Goal: Task Accomplishment & Management: Manage account settings

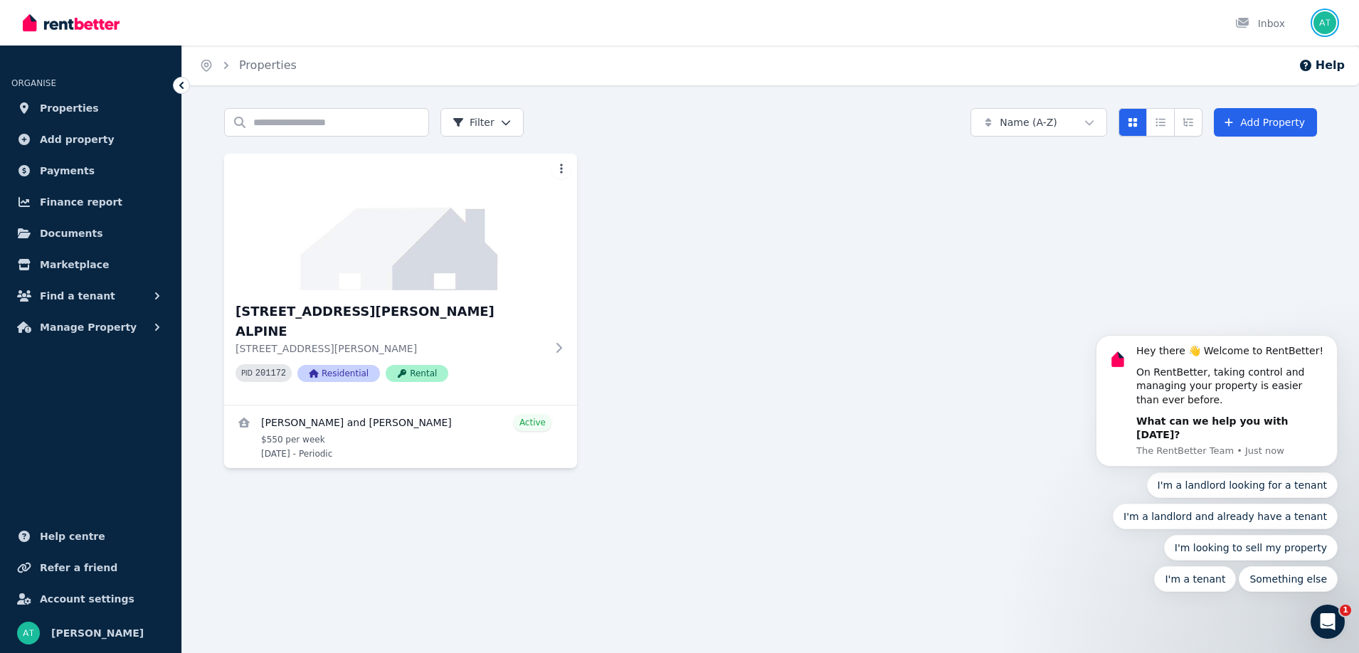
click at [1328, 26] on img "button" at bounding box center [1324, 22] width 23 height 23
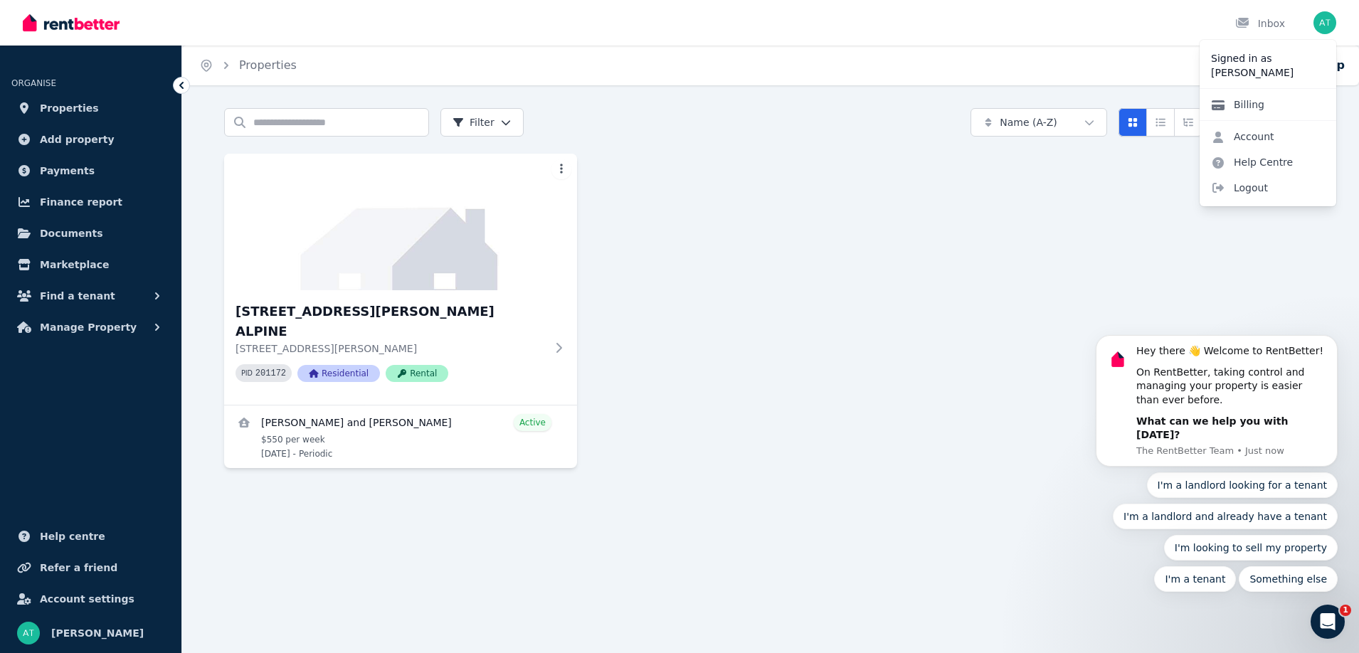
click at [1252, 108] on link "Billing" at bounding box center [1238, 105] width 76 height 26
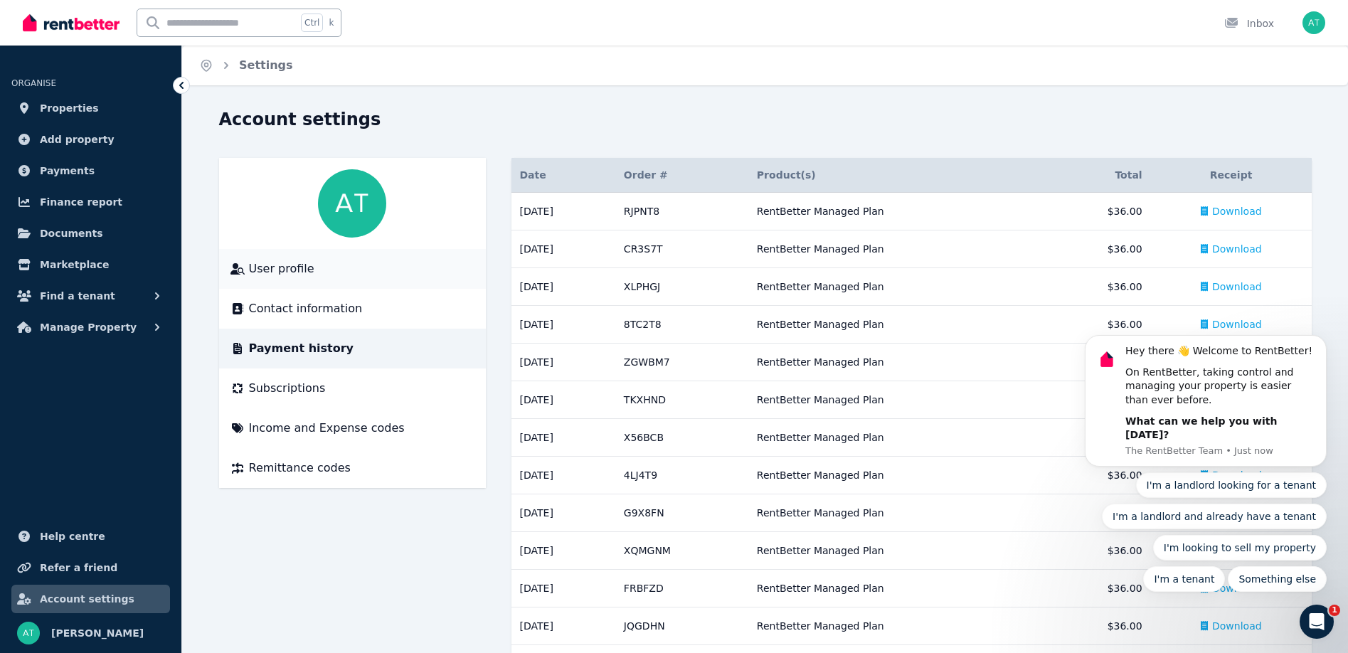
click at [280, 264] on span "User profile" at bounding box center [281, 268] width 65 height 17
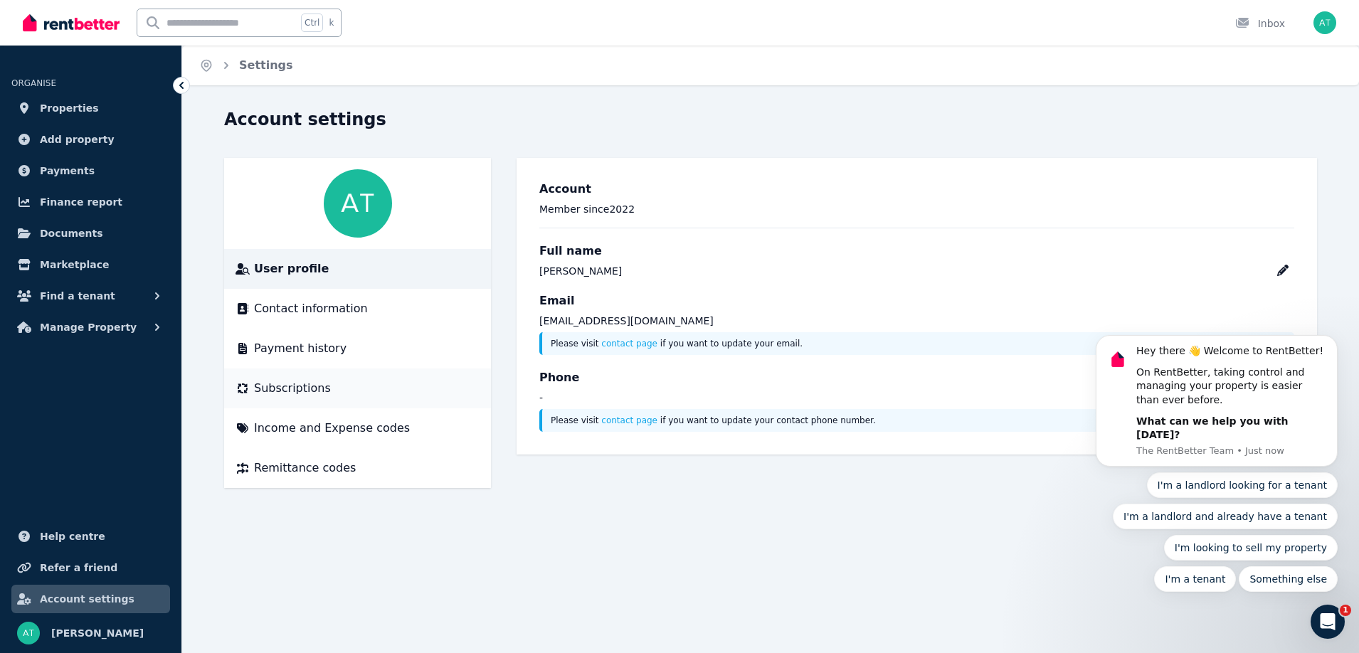
click at [273, 388] on span "Subscriptions" at bounding box center [292, 388] width 77 height 17
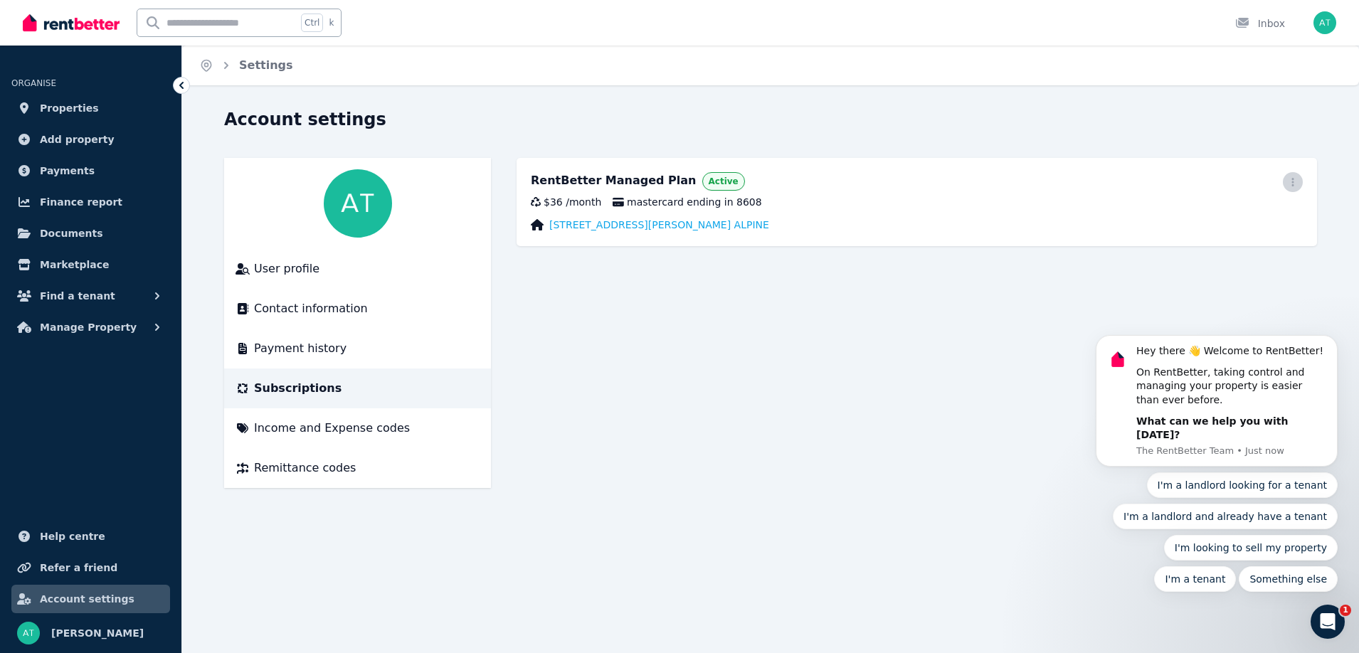
click at [1291, 181] on icon "button" at bounding box center [1292, 182] width 11 height 10
click at [1255, 221] on body "Hey there 👋 Welcome to RentBetter! On RentBetter, taking control and managing y…" at bounding box center [1216, 411] width 273 height 395
click at [1148, 221] on body "Hey there 👋 Welcome to RentBetter! On RentBetter, taking control and managing y…" at bounding box center [1216, 411] width 273 height 395
click at [1187, 221] on body "Hey there 👋 Welcome to RentBetter! On RentBetter, taking control and managing y…" at bounding box center [1216, 411] width 273 height 395
click at [702, 203] on span "mastercard ending in 8608" at bounding box center [687, 202] width 149 height 14
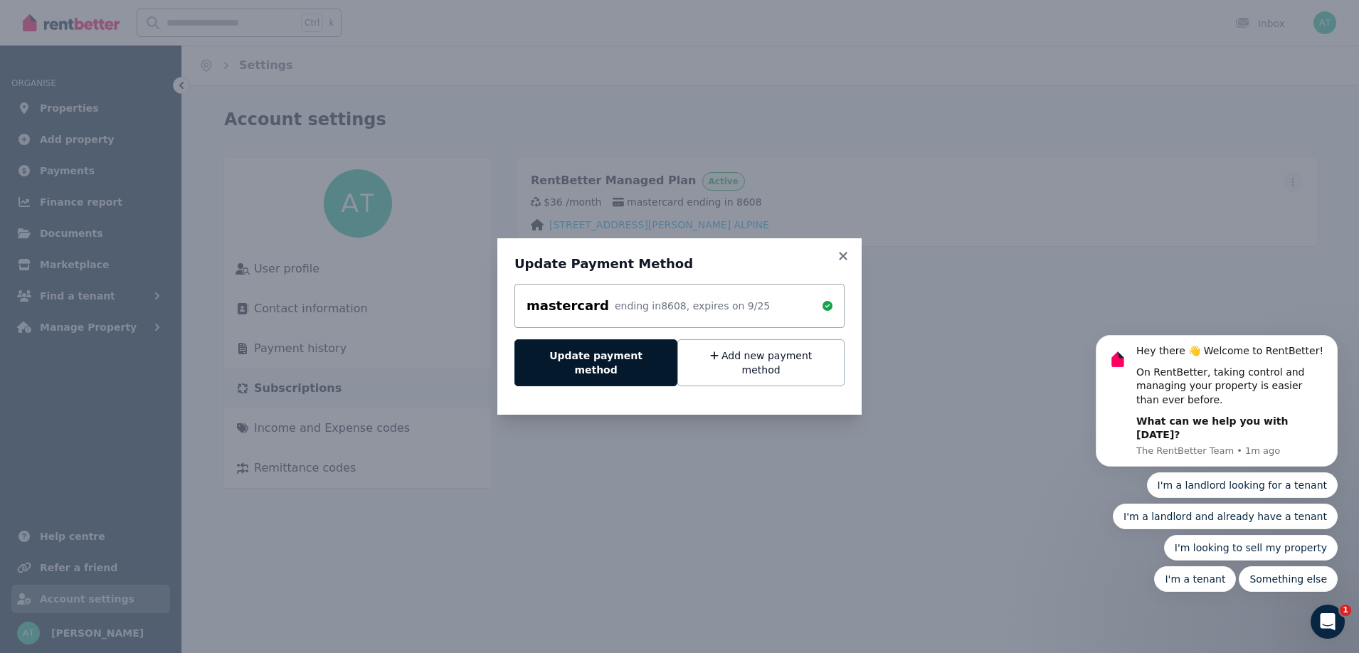
click at [618, 366] on button "Update payment method" at bounding box center [595, 362] width 163 height 47
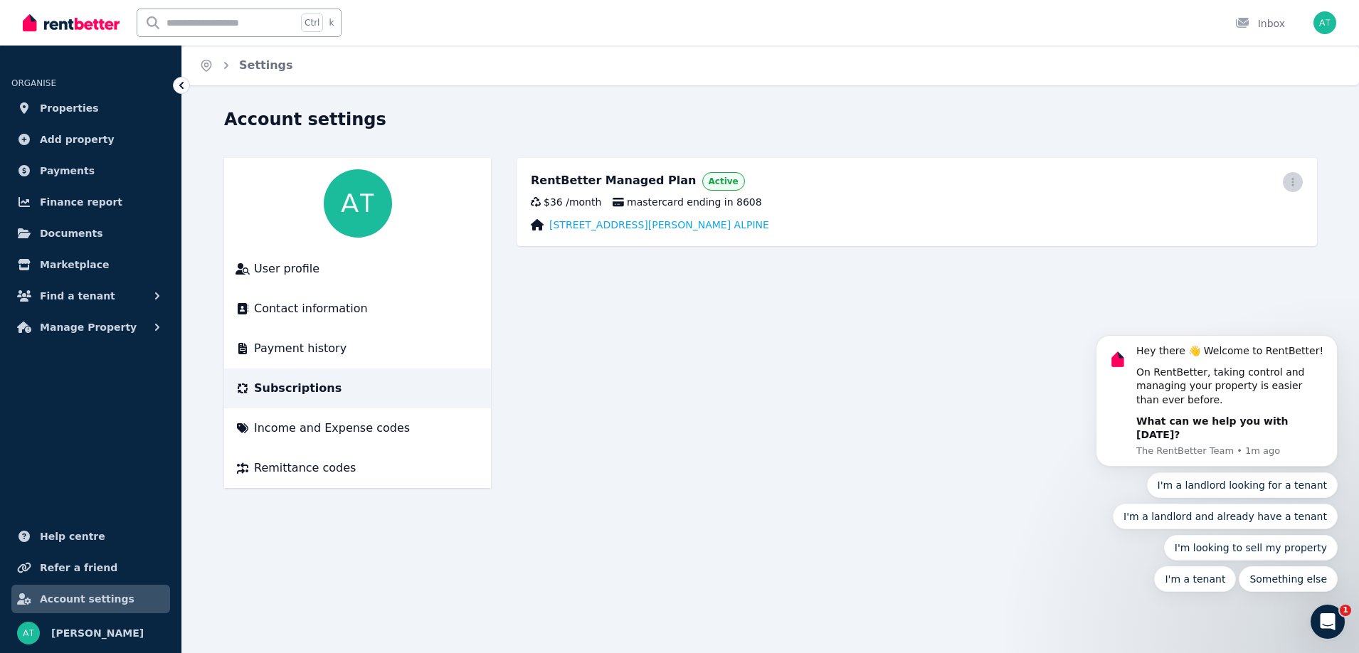
click at [1293, 181] on icon "button" at bounding box center [1292, 182] width 11 height 10
click at [1207, 224] on body "Hey there 👋 Welcome to RentBetter! On RentBetter, taking control and managing y…" at bounding box center [1216, 411] width 273 height 395
click at [625, 222] on link "[STREET_ADDRESS][PERSON_NAME] ALPINE" at bounding box center [659, 225] width 220 height 14
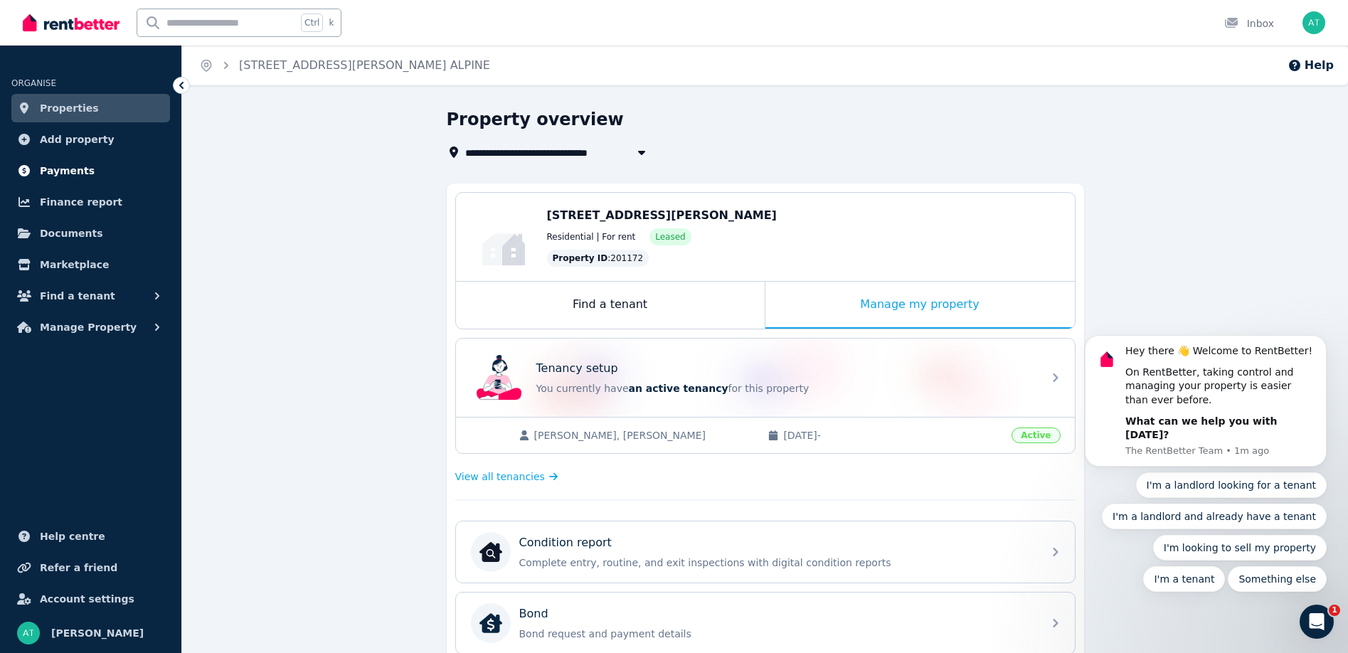
click at [73, 173] on span "Payments" at bounding box center [67, 170] width 55 height 17
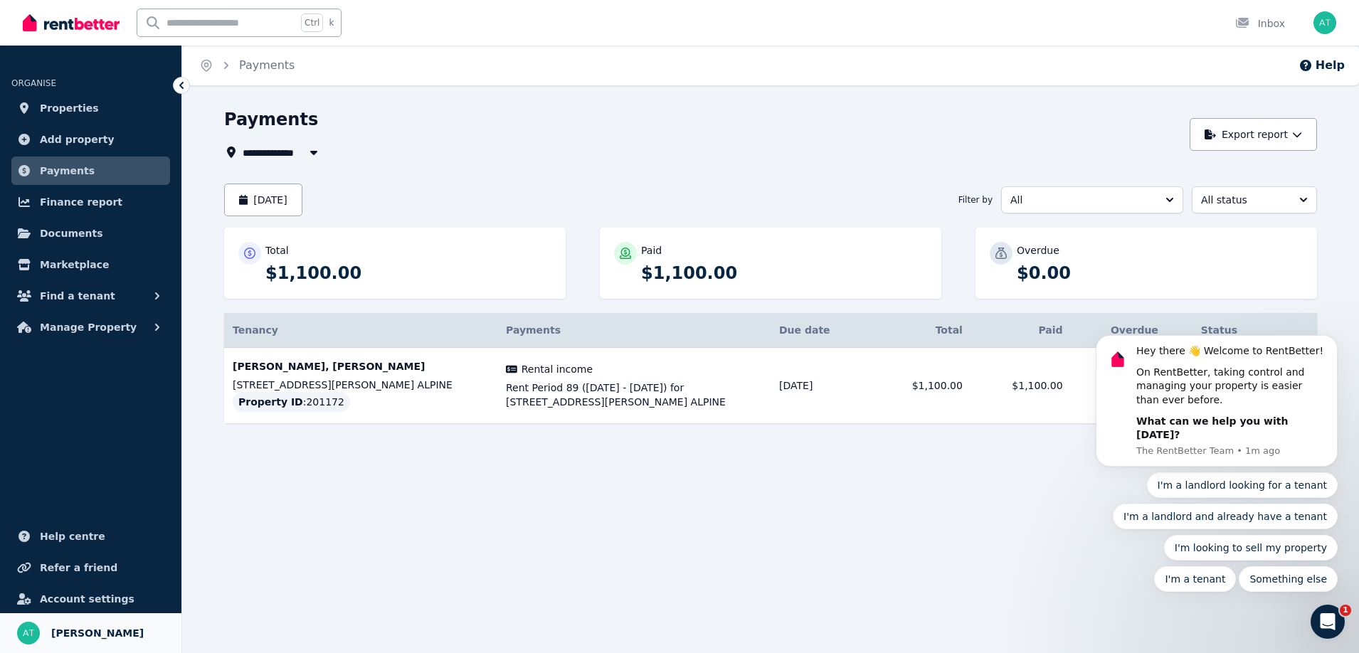
click at [44, 626] on link "Your profile Ashley Thomas" at bounding box center [90, 633] width 181 height 40
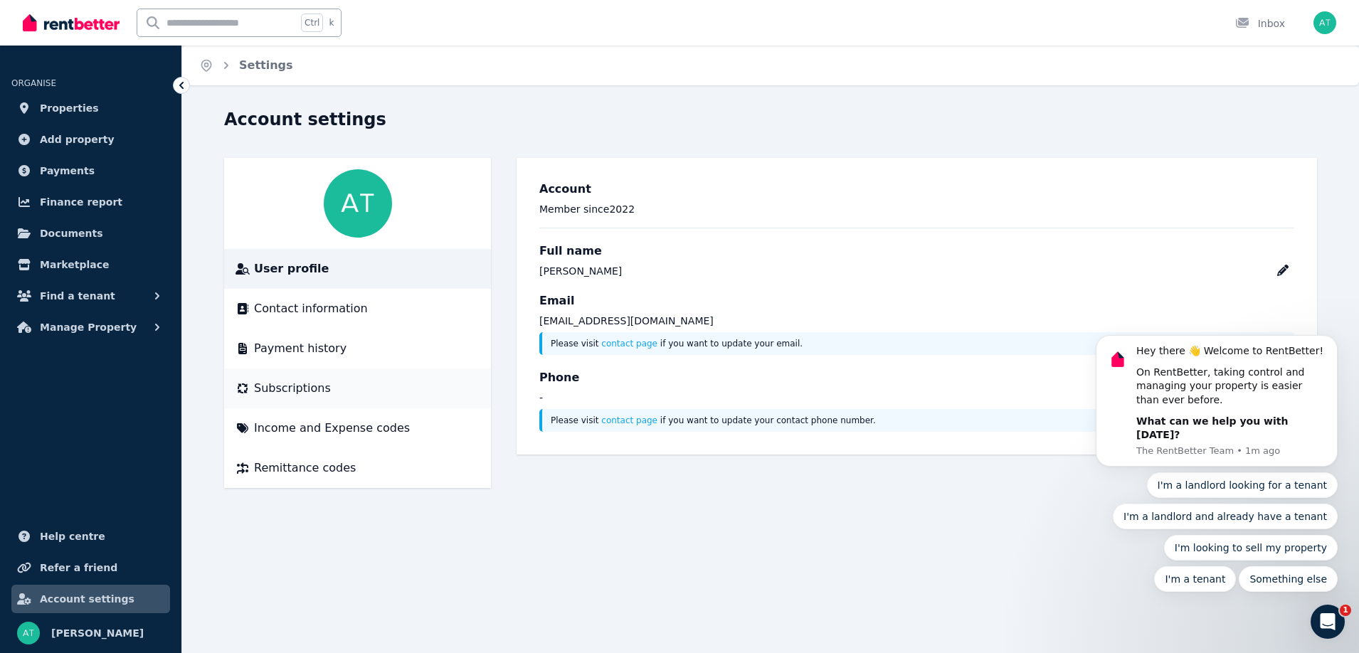
click at [280, 389] on span "Subscriptions" at bounding box center [292, 388] width 77 height 17
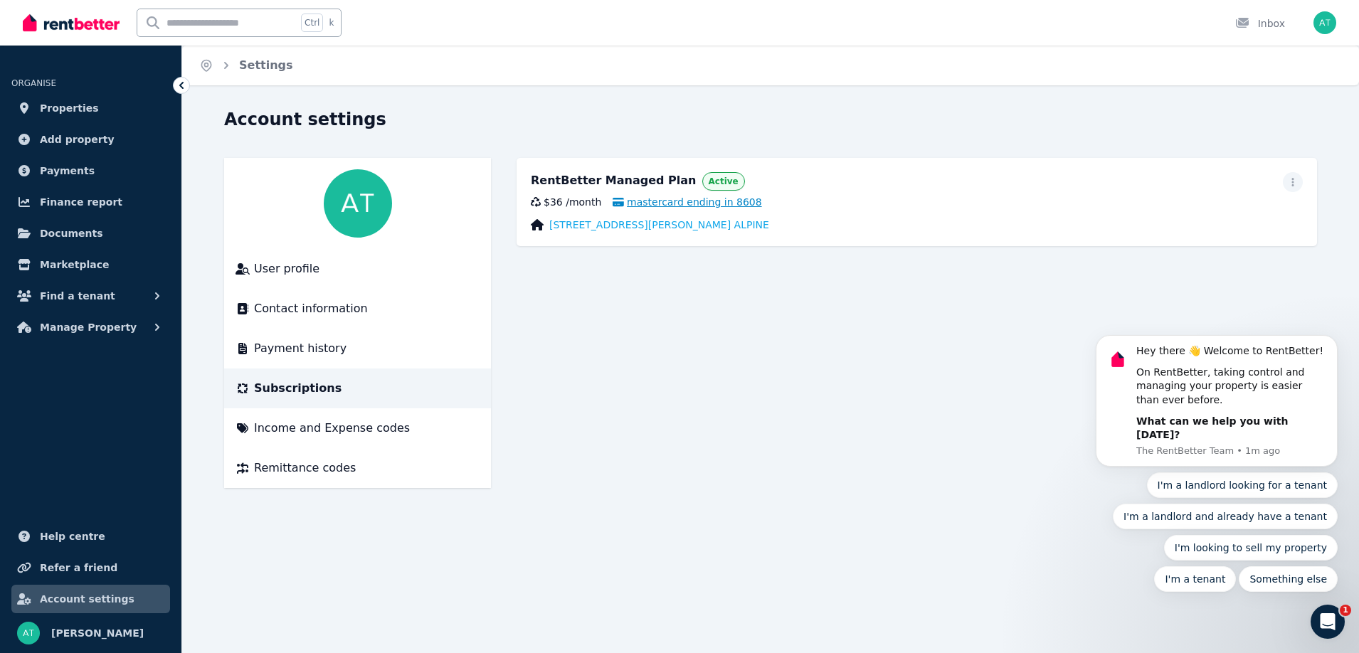
click at [672, 203] on span "mastercard ending in 8608" at bounding box center [687, 202] width 149 height 14
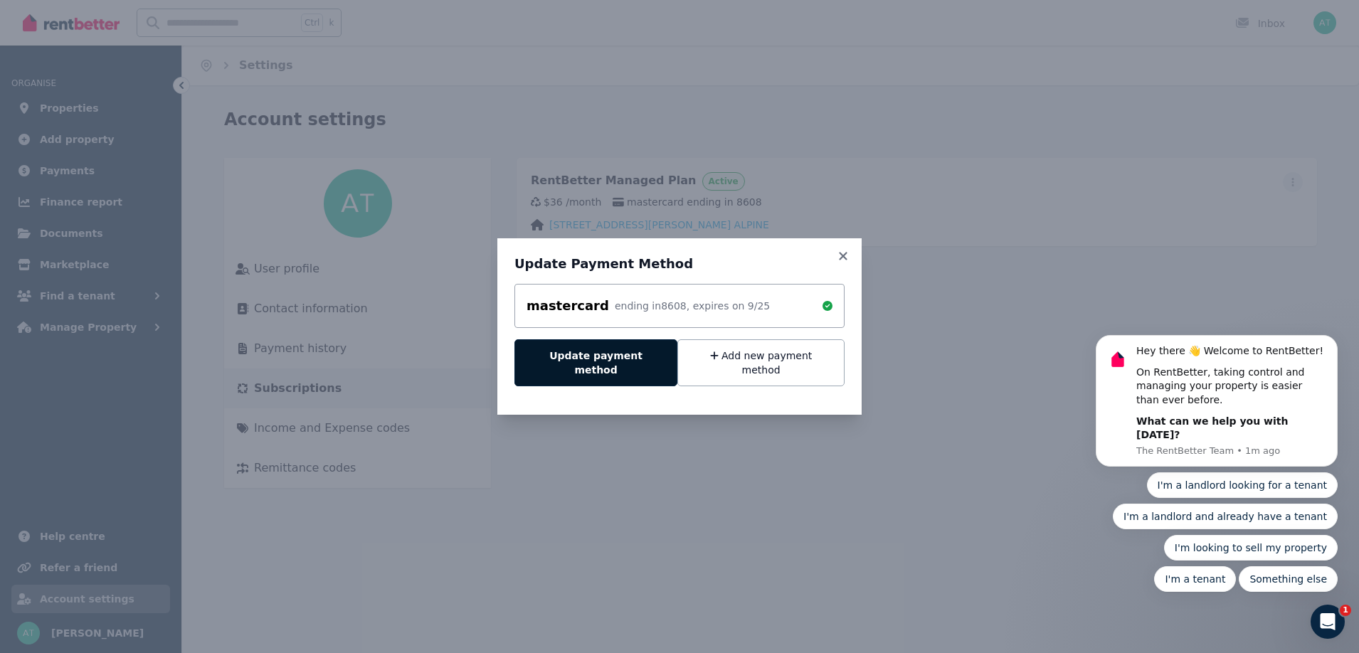
click at [588, 361] on button "Update payment method" at bounding box center [595, 362] width 163 height 47
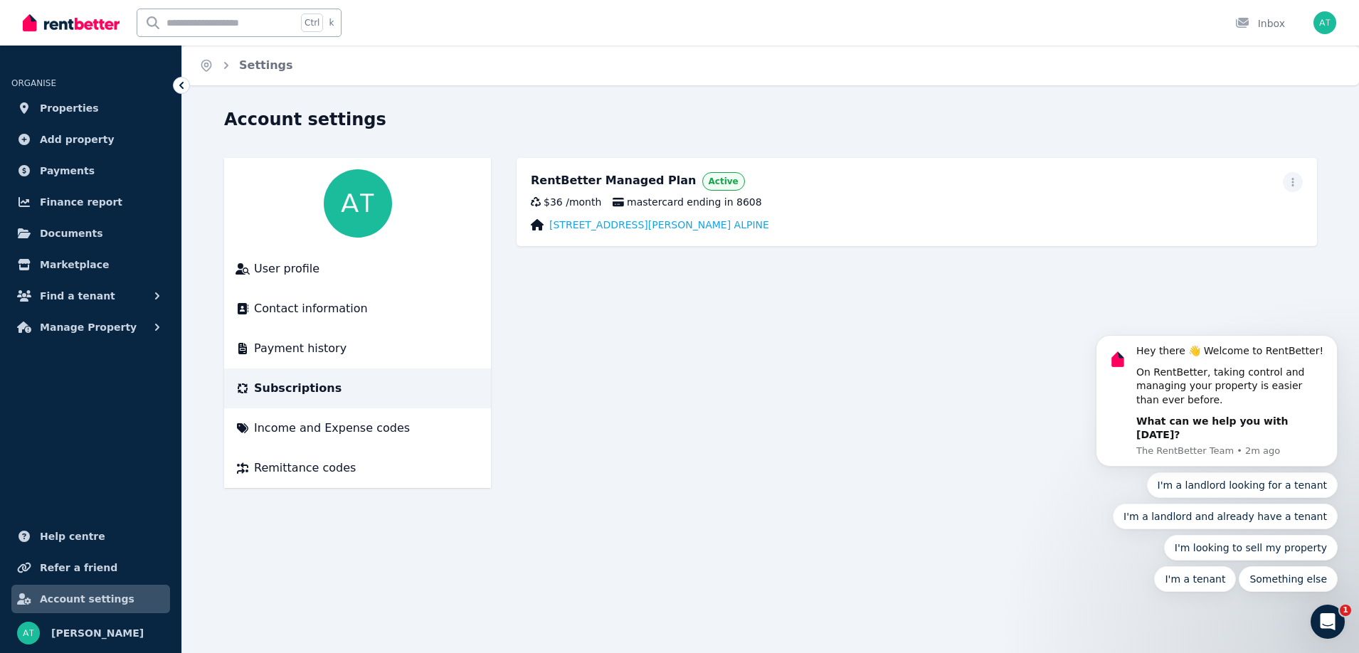
click at [854, 192] on div "RentBetter Managed Plan Active $36 / month mastercard ending in 8608 140 Abingt…" at bounding box center [917, 202] width 800 height 88
click at [63, 534] on span "Help centre" at bounding box center [72, 536] width 65 height 17
click at [58, 602] on span "Account settings" at bounding box center [87, 599] width 95 height 17
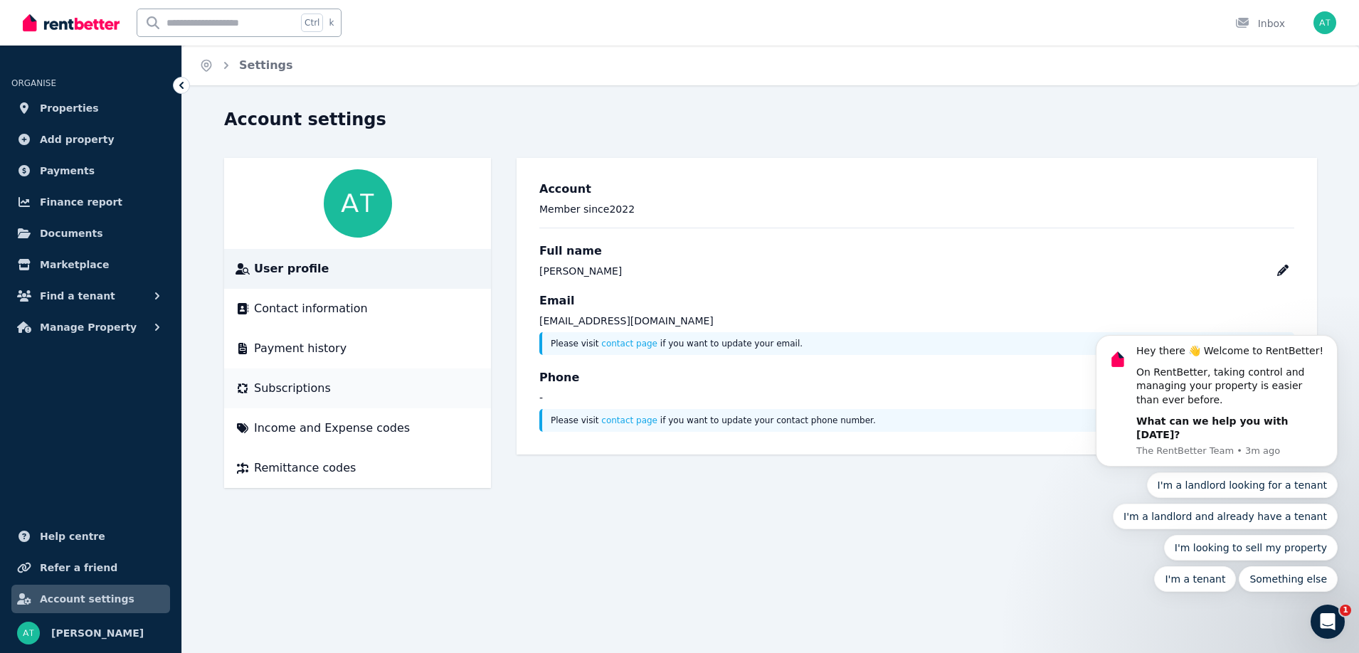
click at [286, 388] on span "Subscriptions" at bounding box center [292, 388] width 77 height 17
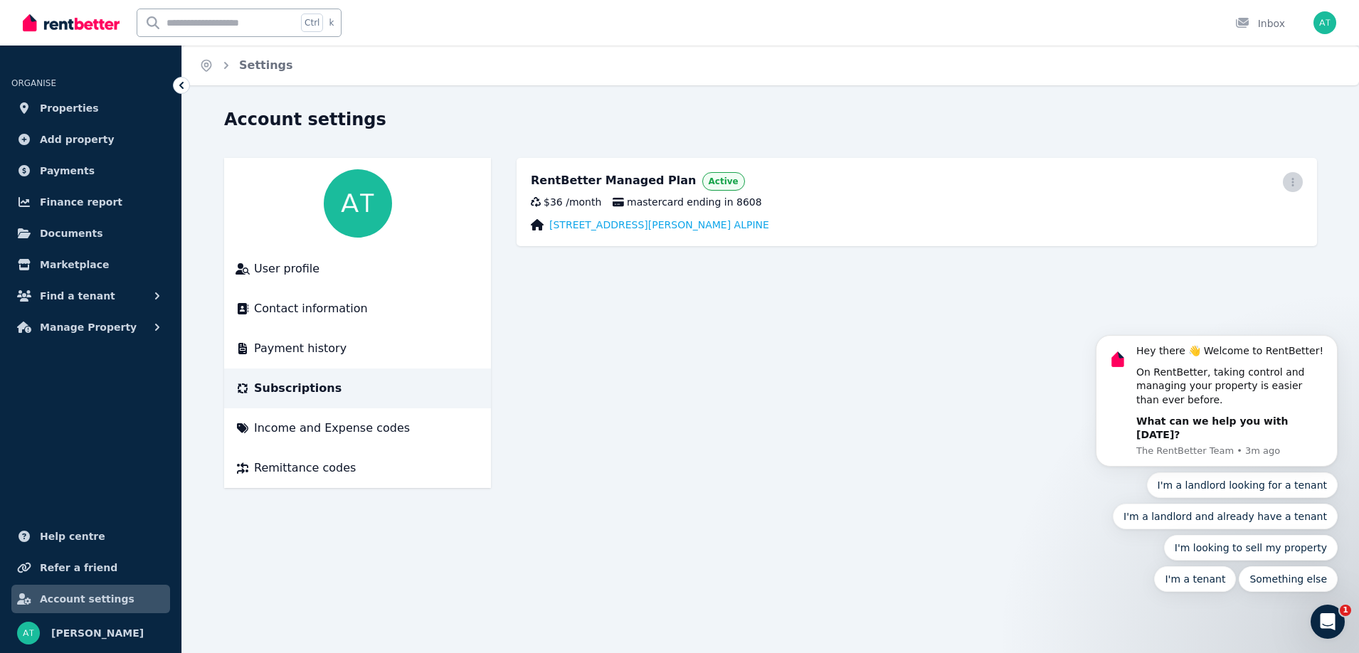
click at [1296, 179] on icon "button" at bounding box center [1292, 182] width 11 height 10
click at [1205, 218] on body "Hey there 👋 Welcome to RentBetter! On RentBetter, taking control and managing y…" at bounding box center [1216, 411] width 273 height 395
click at [1141, 219] on body "Hey there 👋 Welcome to RentBetter! On RentBetter, taking control and managing y…" at bounding box center [1216, 411] width 273 height 395
click at [823, 221] on div "[STREET_ADDRESS][PERSON_NAME] ALPINE" at bounding box center [917, 225] width 772 height 14
click at [647, 199] on span "mastercard ending in 8608" at bounding box center [687, 202] width 149 height 14
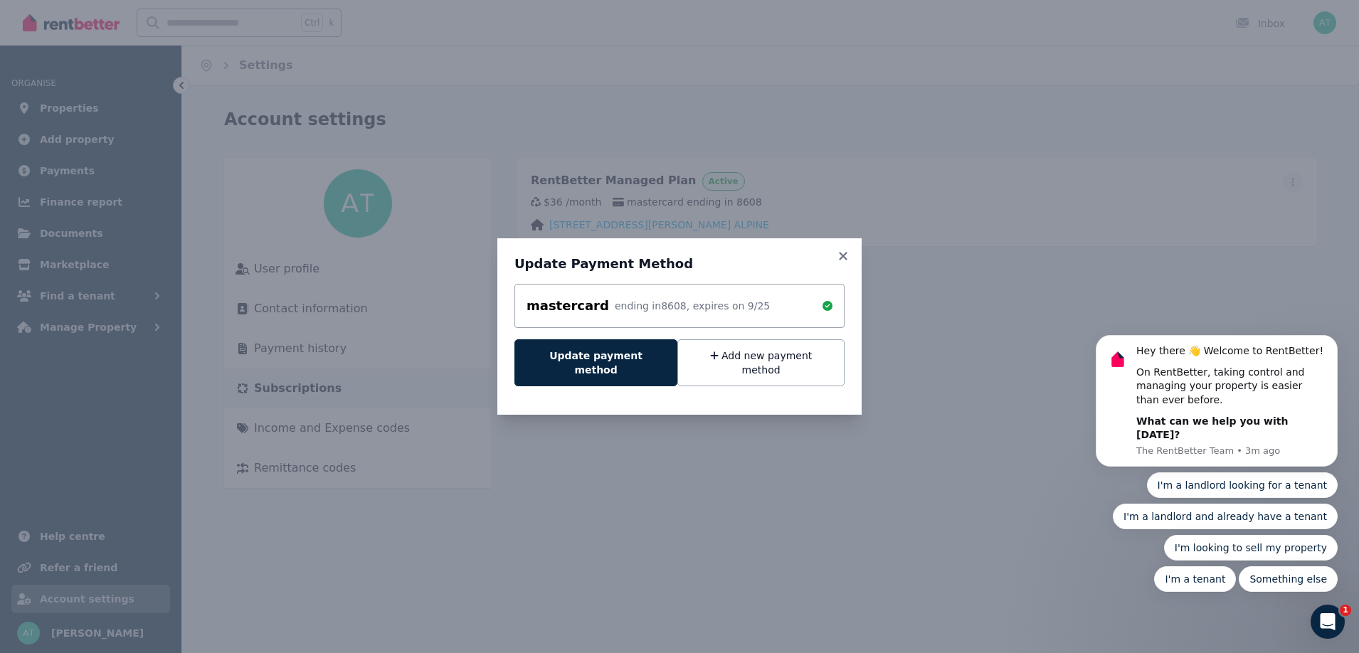
click at [753, 316] on div "mastercard ending in 8608 , expires on 9 / 25" at bounding box center [680, 306] width 306 height 20
click at [629, 364] on button "Update payment method" at bounding box center [595, 362] width 163 height 47
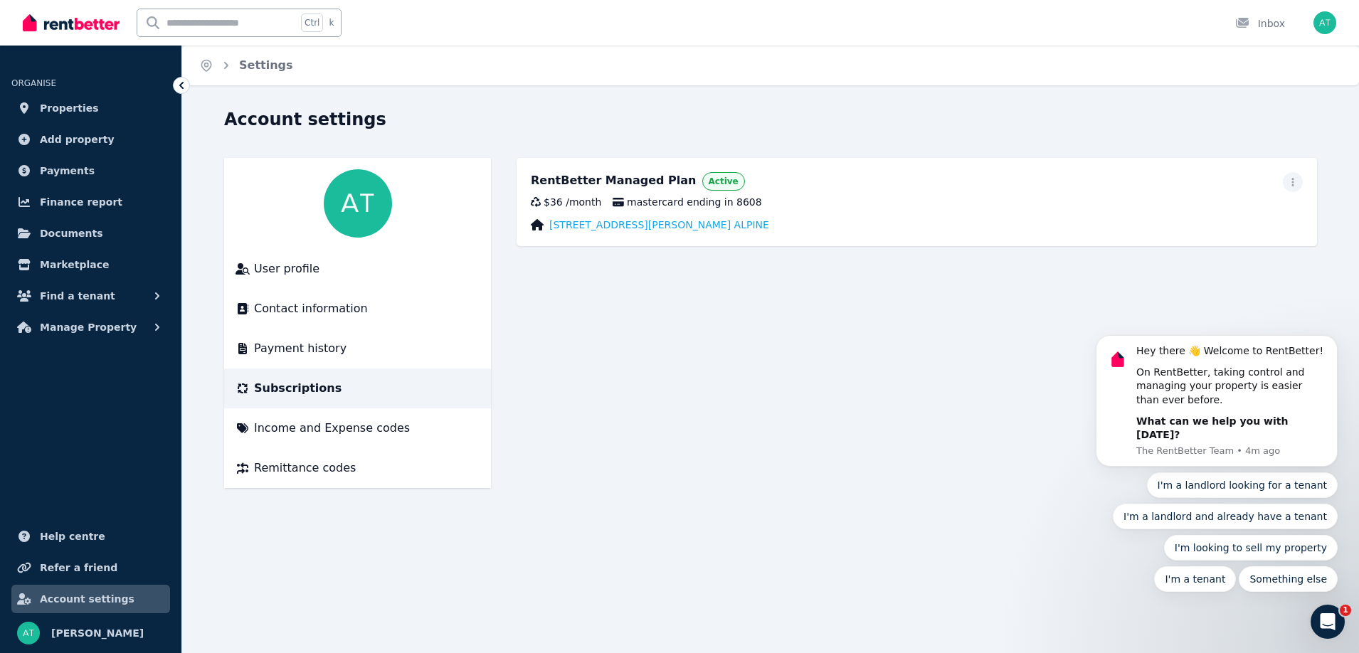
click at [178, 86] on icon at bounding box center [181, 85] width 14 height 14
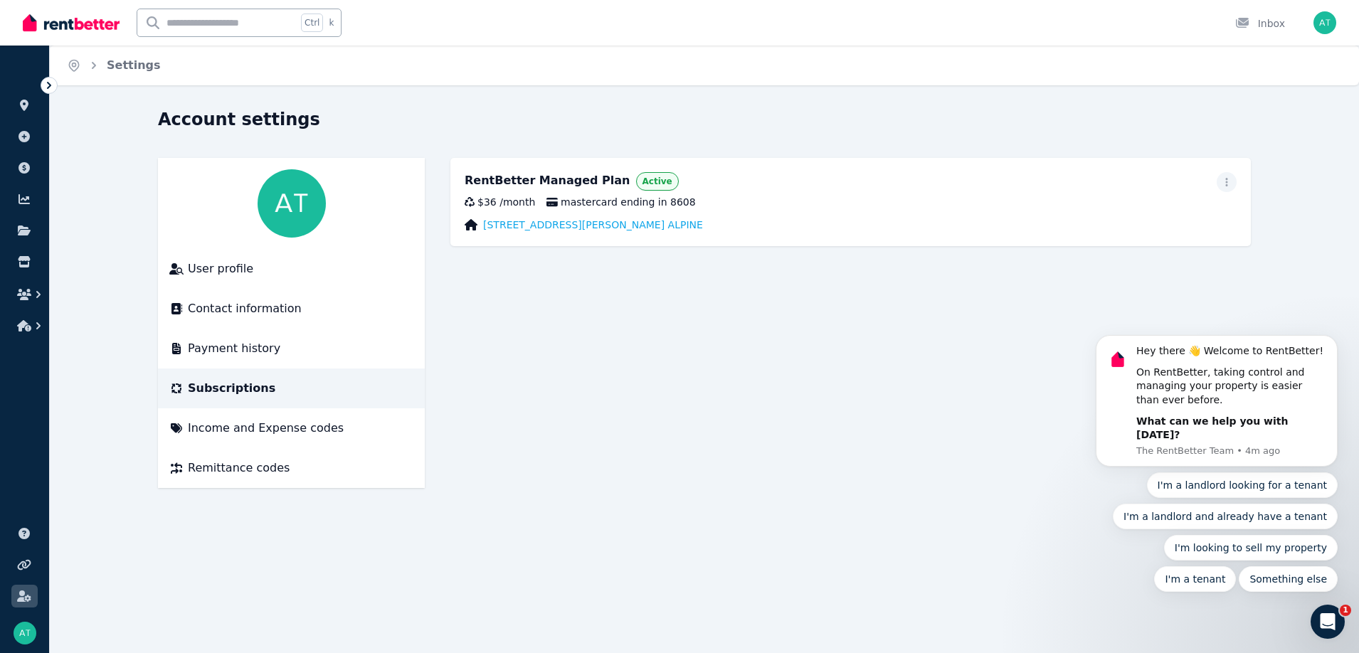
click at [47, 83] on icon at bounding box center [49, 85] width 14 height 14
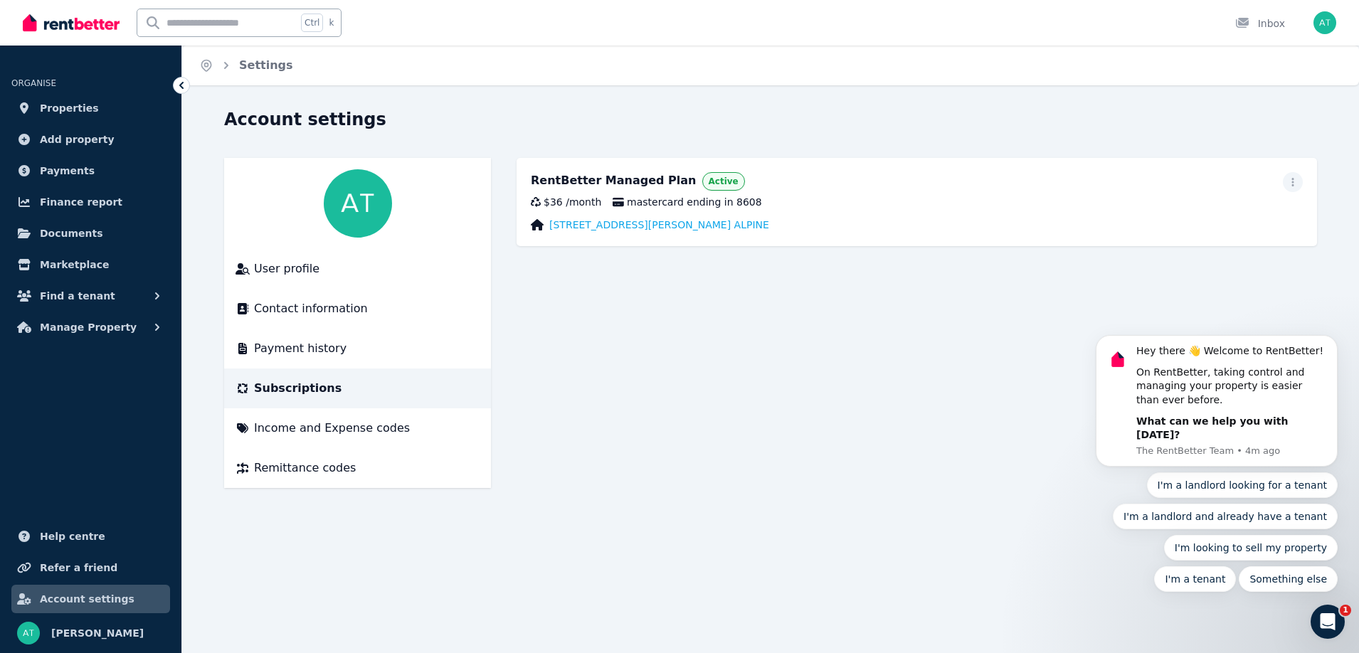
click at [1330, 618] on icon "Open Intercom Messenger" at bounding box center [1327, 621] width 23 height 23
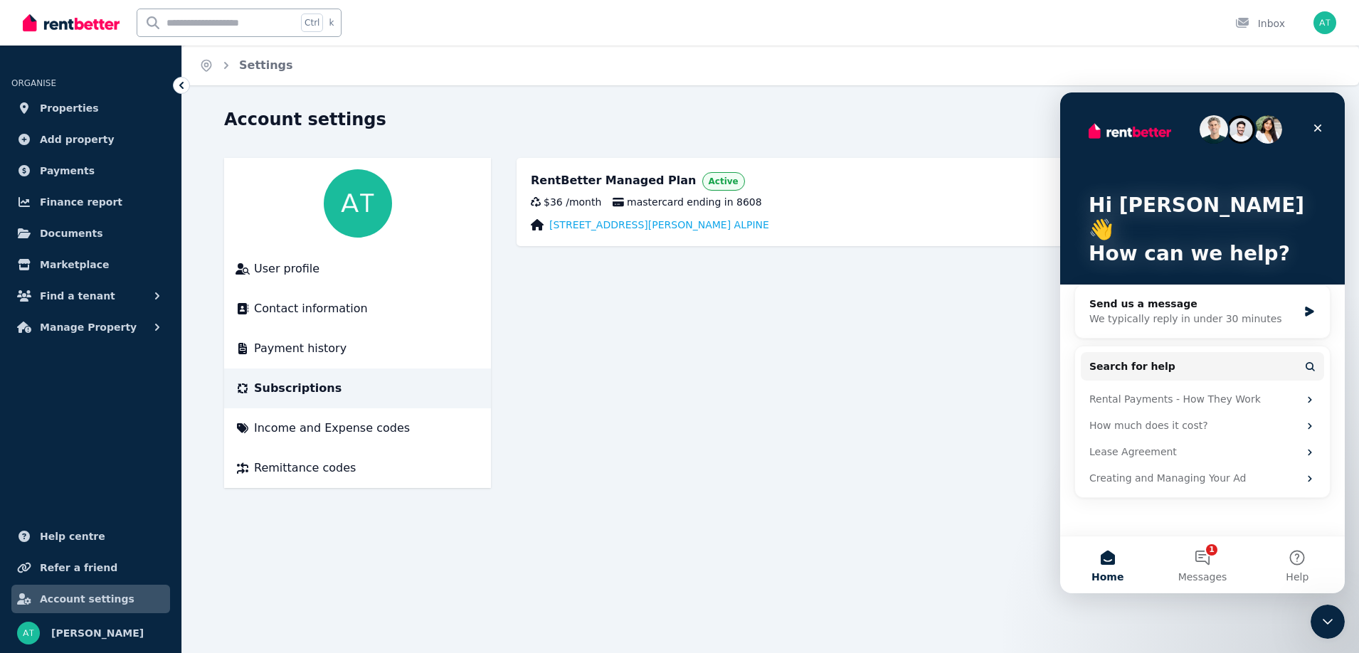
click at [971, 431] on main "RentBetter Managed Plan Active $36 / month mastercard ending in 8608 140 Abingt…" at bounding box center [917, 323] width 800 height 330
click at [1318, 125] on icon "Close" at bounding box center [1317, 127] width 11 height 11
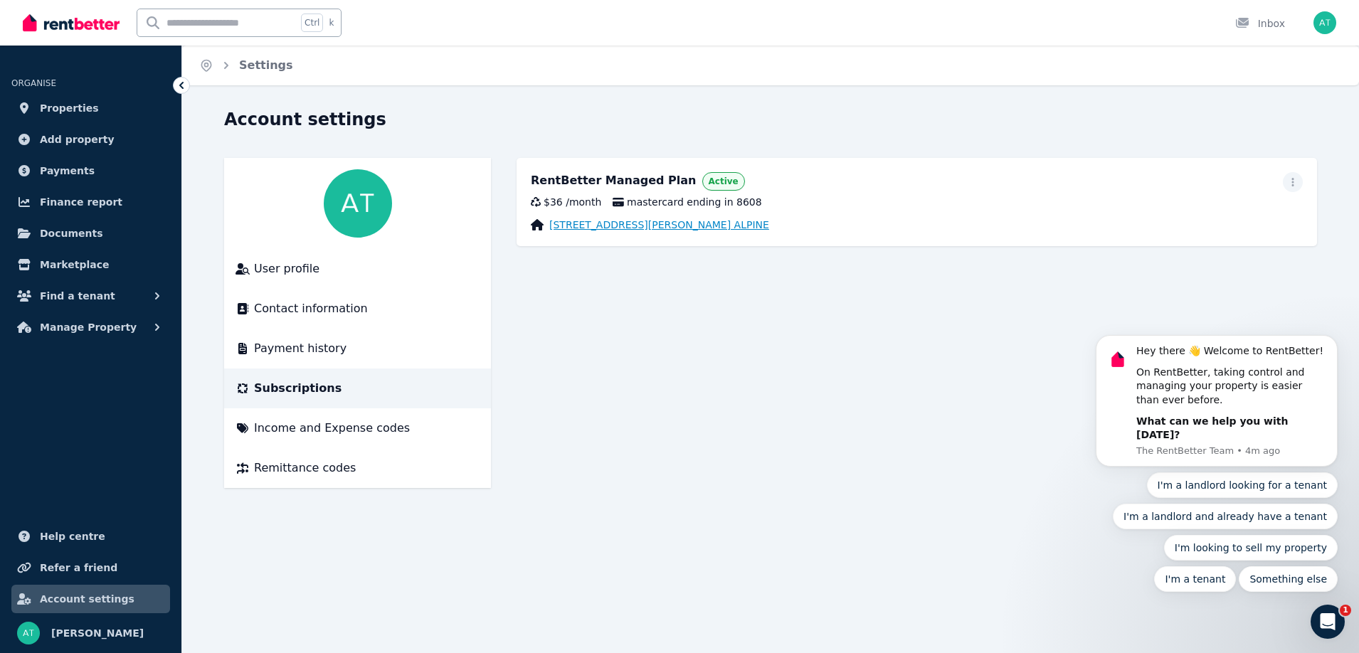
click at [644, 223] on link "[STREET_ADDRESS][PERSON_NAME] ALPINE" at bounding box center [659, 225] width 220 height 14
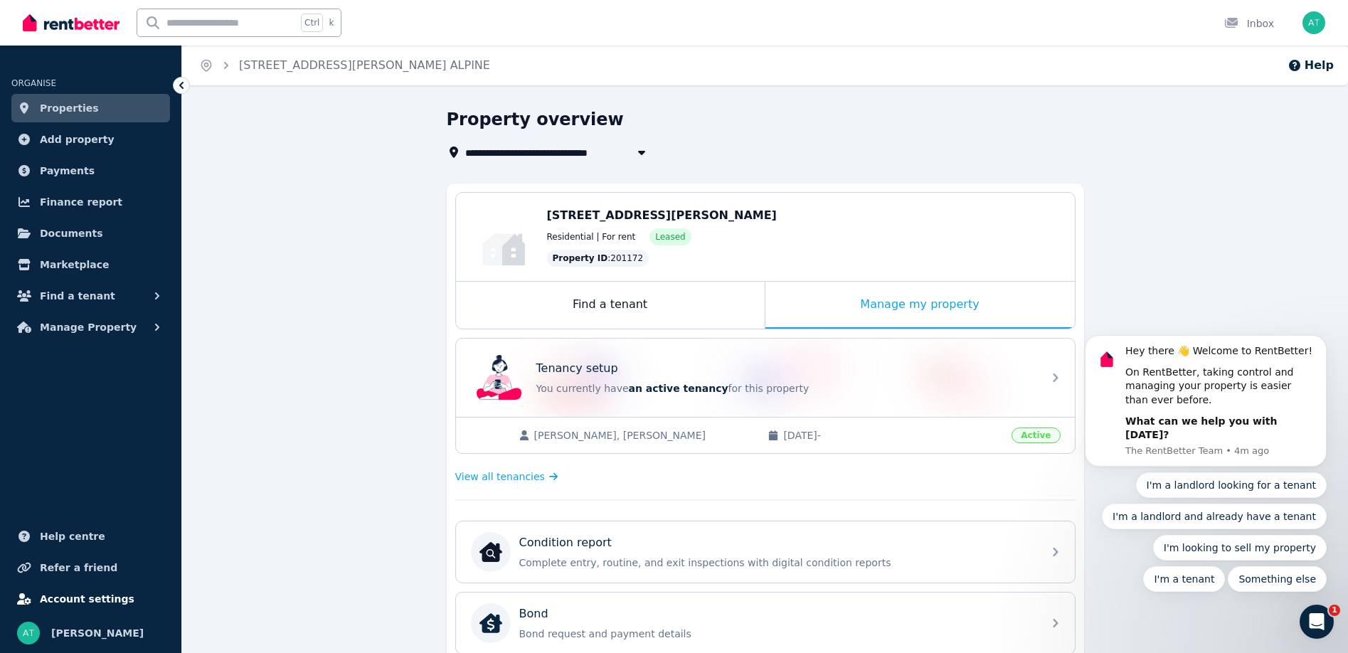
click at [78, 596] on span "Account settings" at bounding box center [87, 599] width 95 height 17
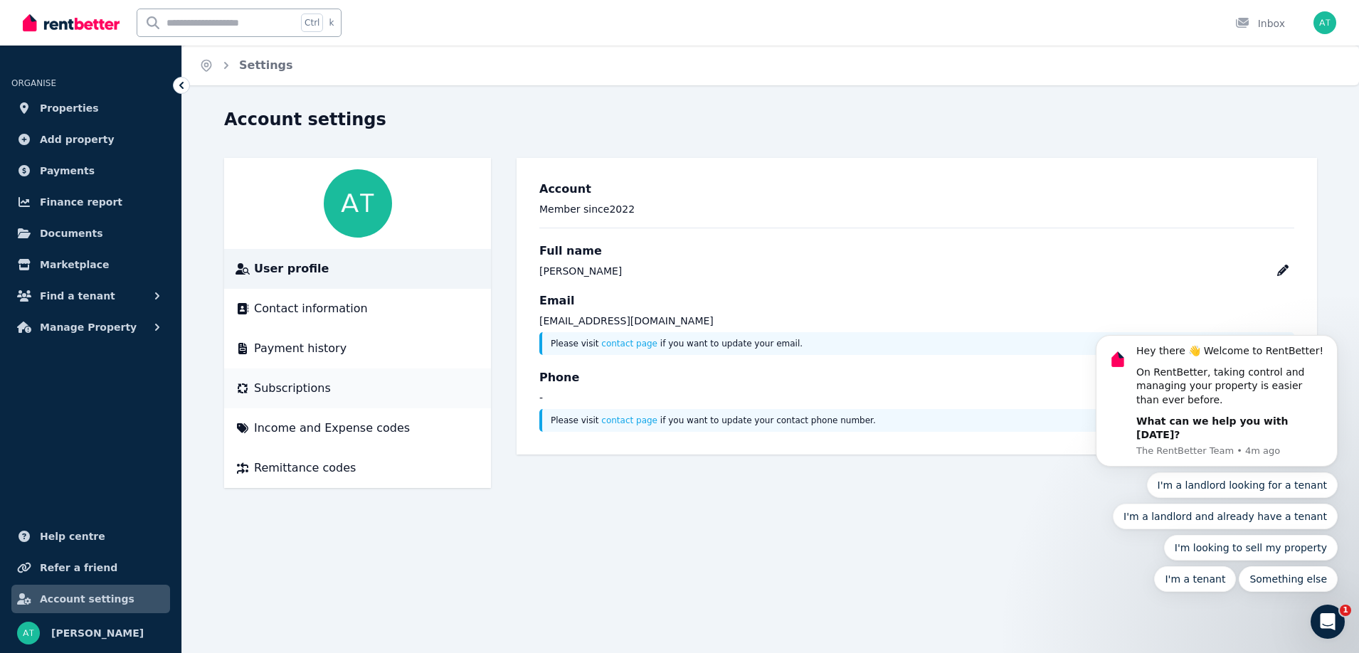
click at [274, 390] on span "Subscriptions" at bounding box center [292, 388] width 77 height 17
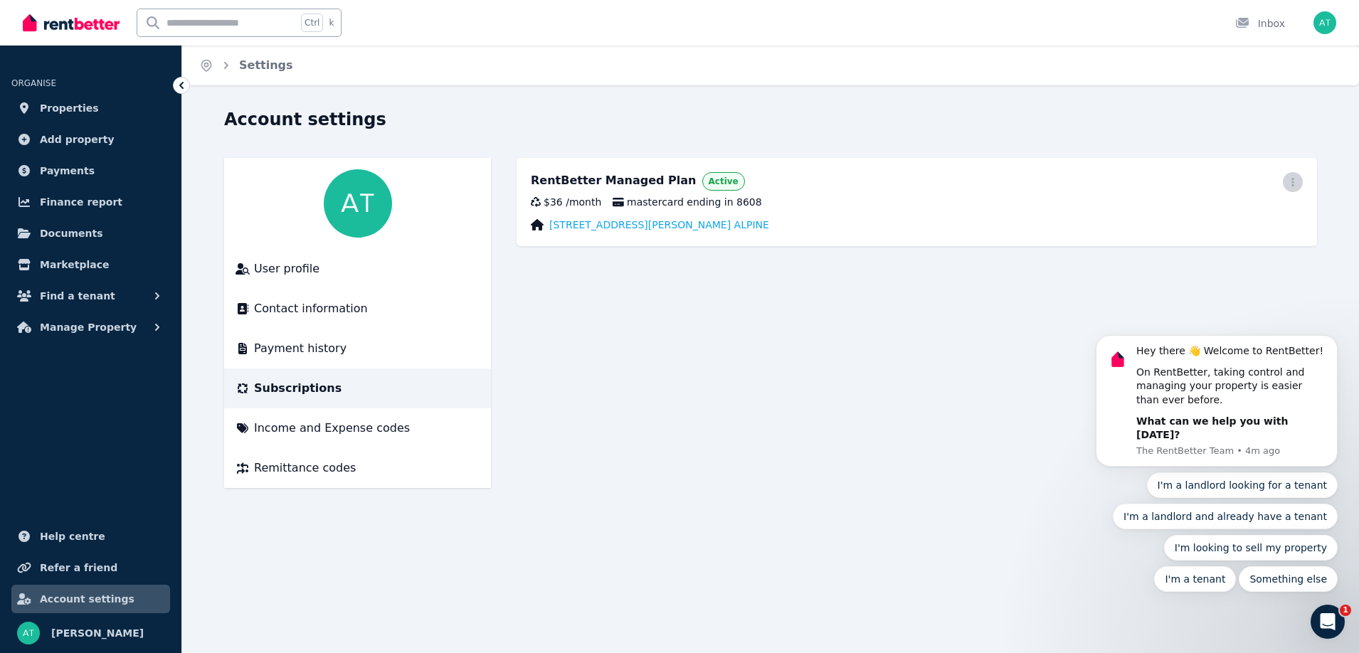
click at [1291, 186] on icon "button" at bounding box center [1292, 182] width 11 height 10
click at [768, 378] on main "RentBetter Managed Plan Active Update payment method Cancel plan $36 / month ma…" at bounding box center [917, 323] width 800 height 330
click at [637, 201] on span "mastercard ending in 8608" at bounding box center [687, 202] width 149 height 14
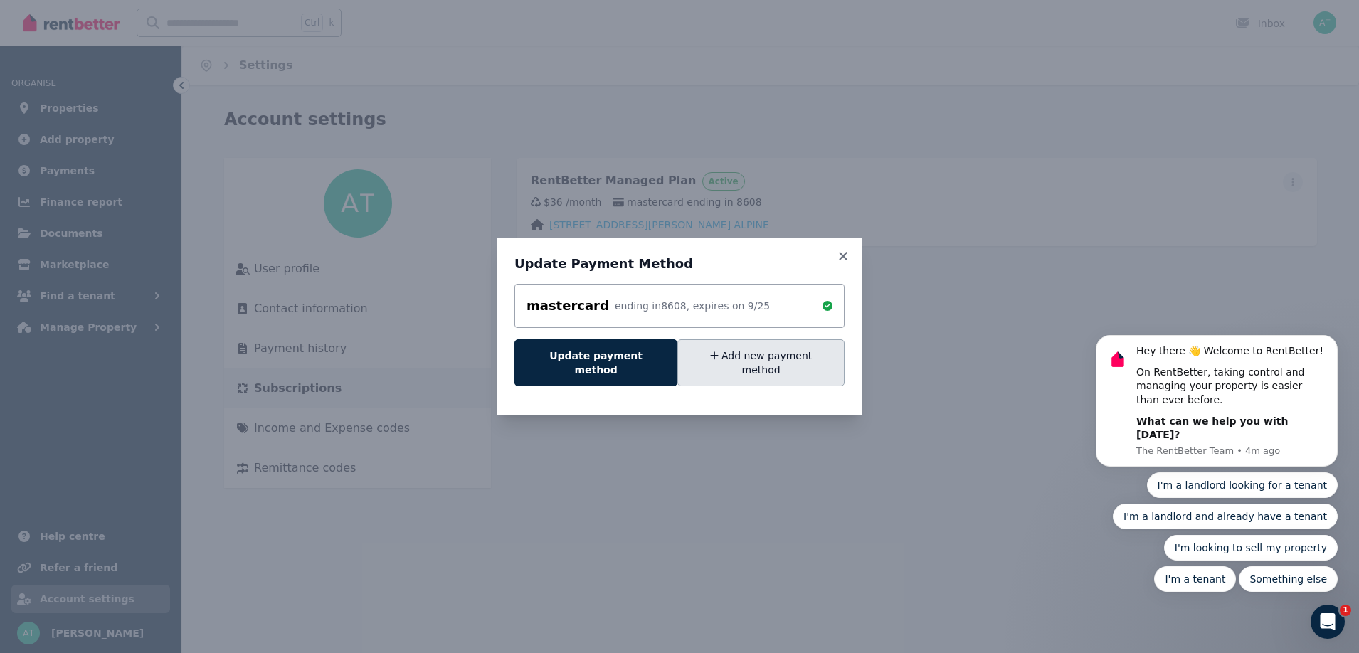
click at [752, 362] on button "Add new payment method" at bounding box center [760, 362] width 167 height 47
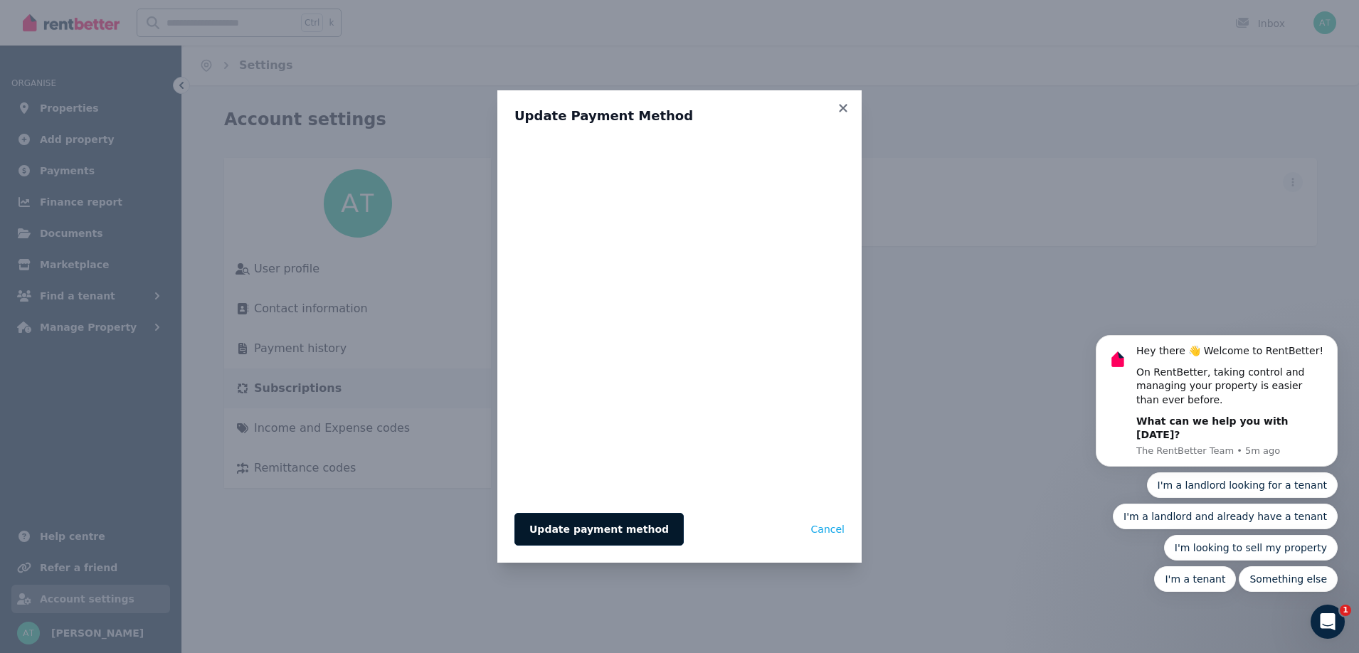
click at [613, 537] on button "Update payment method" at bounding box center [598, 529] width 169 height 33
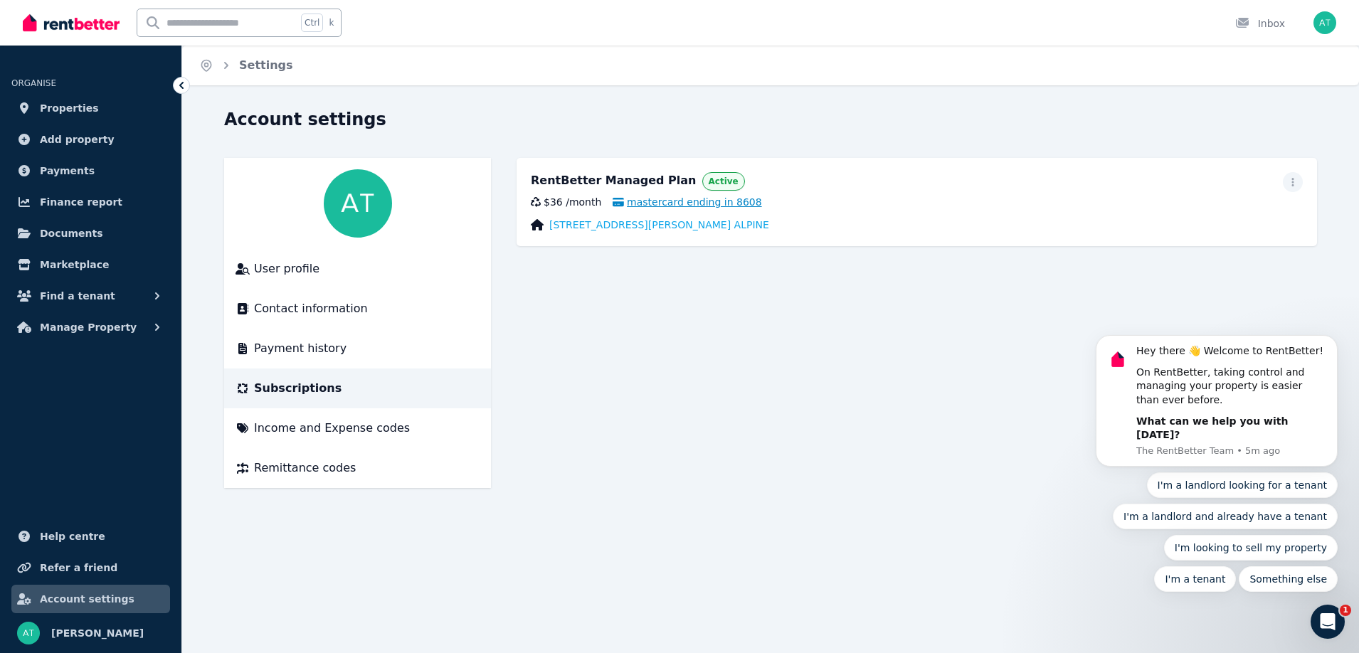
click at [687, 203] on span "mastercard ending in 8608" at bounding box center [687, 202] width 149 height 14
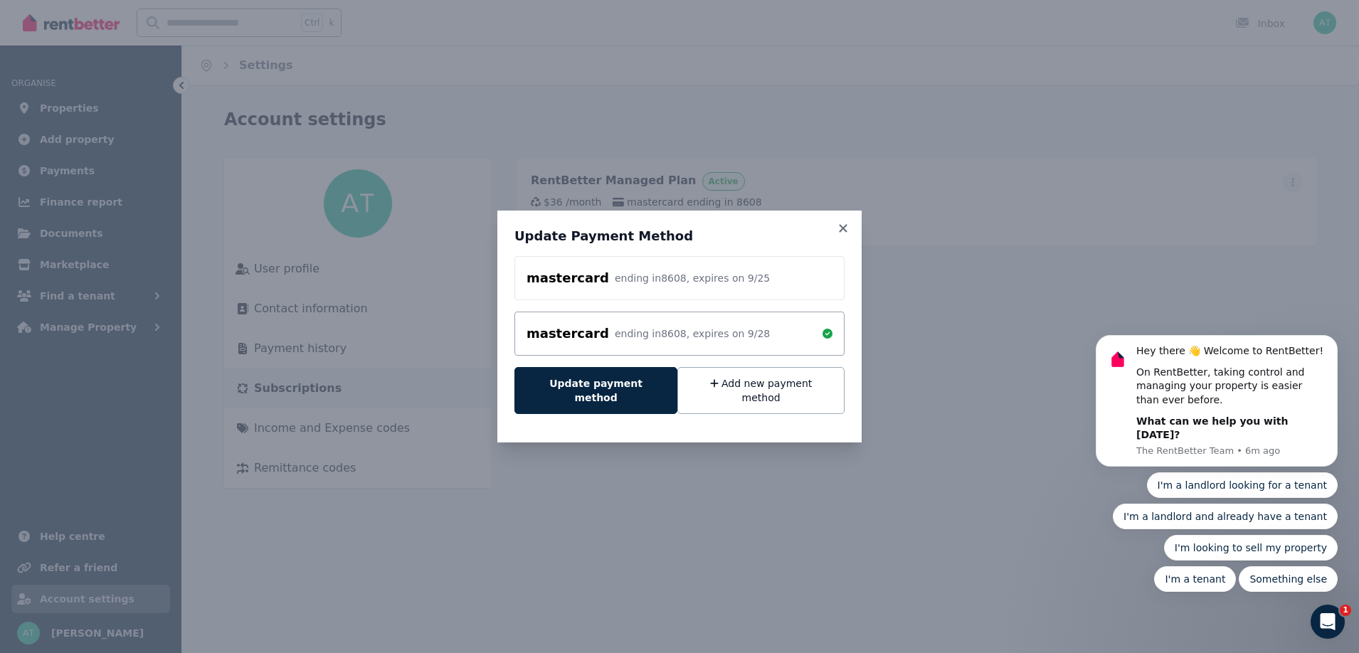
click at [699, 285] on div "ending in 8608 , expires on 9 / 25" at bounding box center [692, 278] width 155 height 14
click at [767, 333] on div "mastercard ending in 8608 , expires on 9 / 28" at bounding box center [680, 334] width 306 height 20
click at [612, 396] on button "Update payment method" at bounding box center [595, 390] width 163 height 47
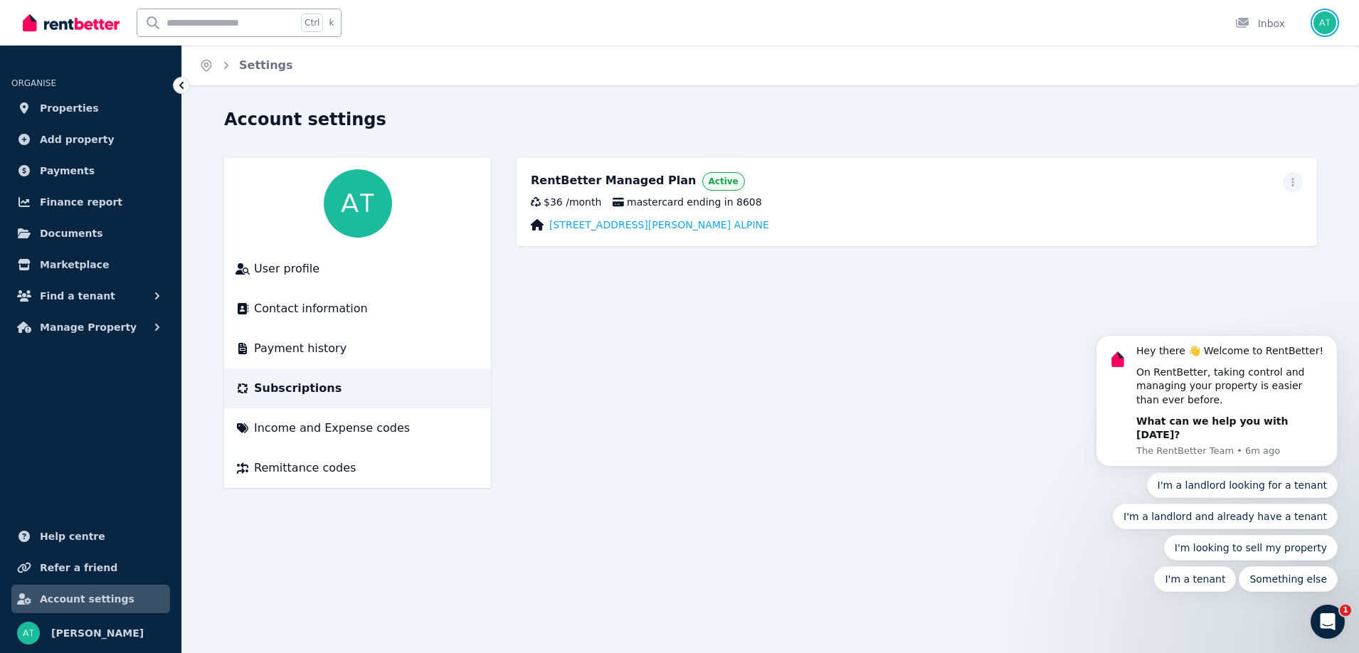
click at [1324, 29] on img "button" at bounding box center [1324, 22] width 23 height 23
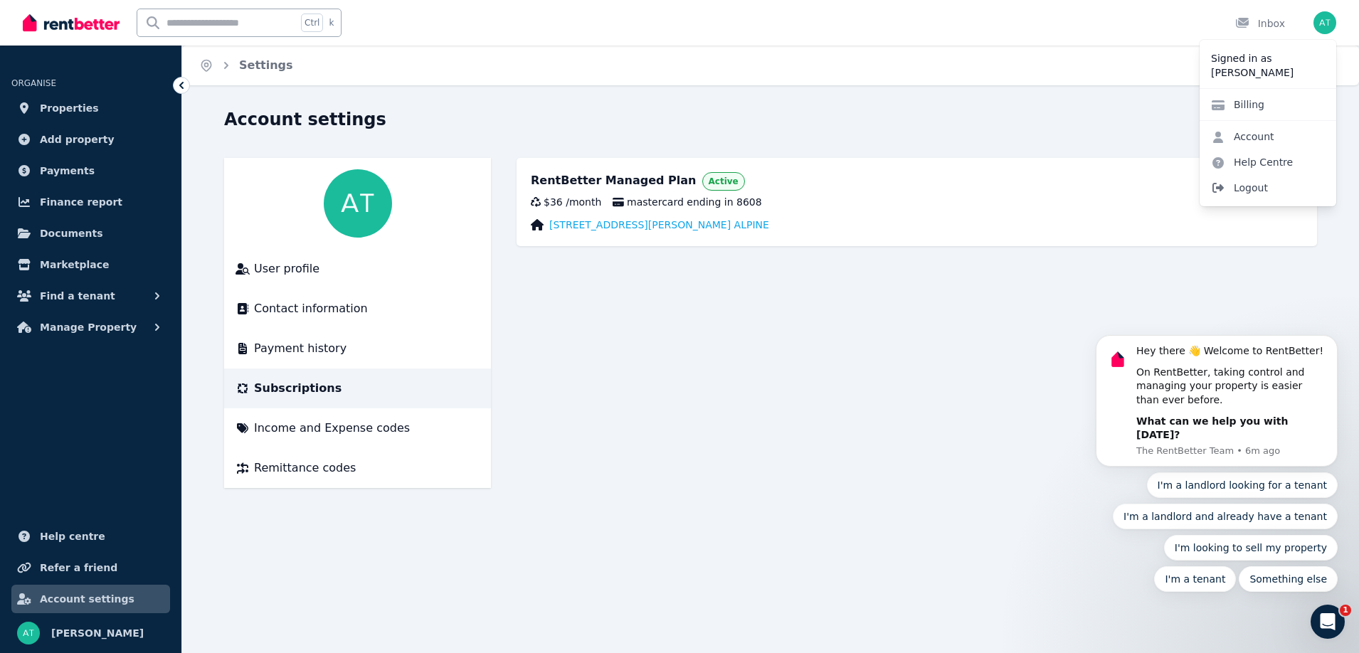
click at [1245, 189] on span "Logout" at bounding box center [1268, 188] width 137 height 26
